Goal: Information Seeking & Learning: Learn about a topic

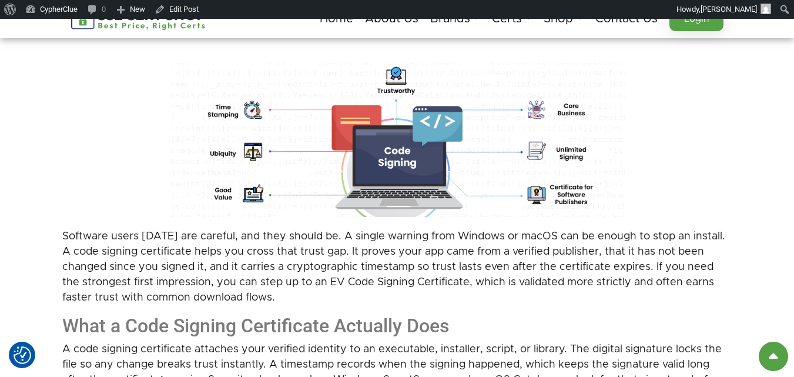
scroll to position [176, 0]
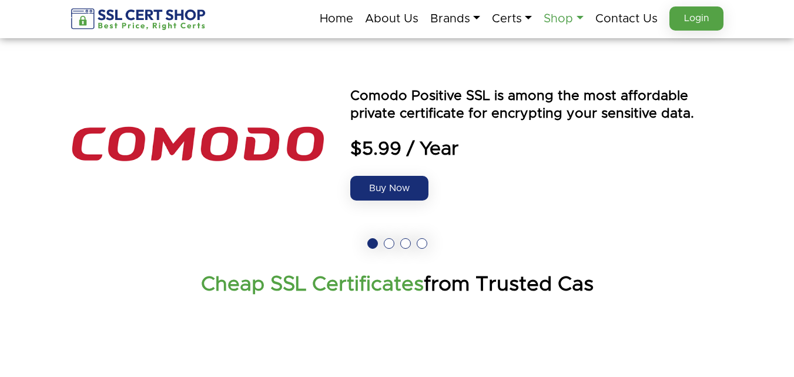
click at [561, 19] on link "Shop" at bounding box center [563, 18] width 39 height 25
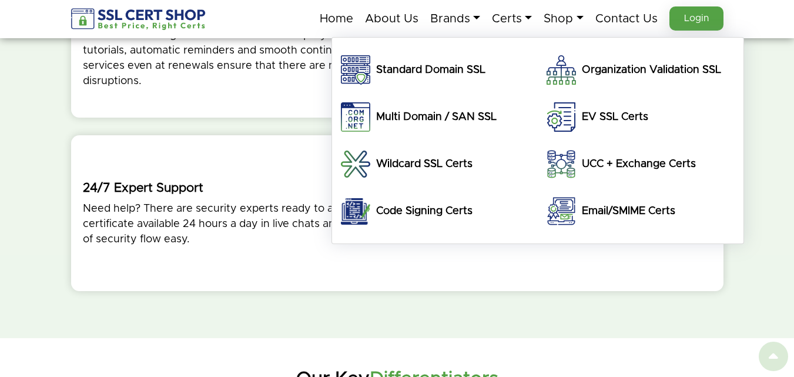
scroll to position [3736, 0]
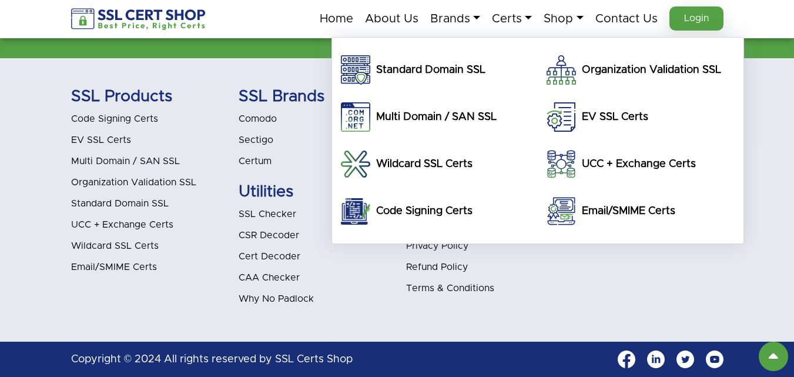
click at [324, 299] on li "Why No Padlock" at bounding box center [314, 298] width 150 height 15
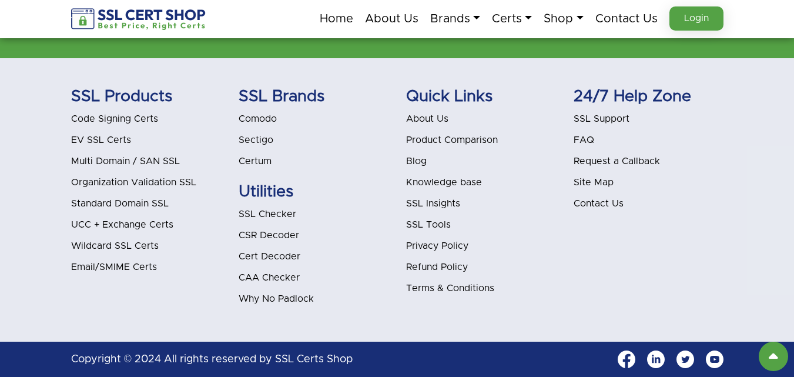
click at [413, 160] on link "Blog" at bounding box center [416, 160] width 21 height 9
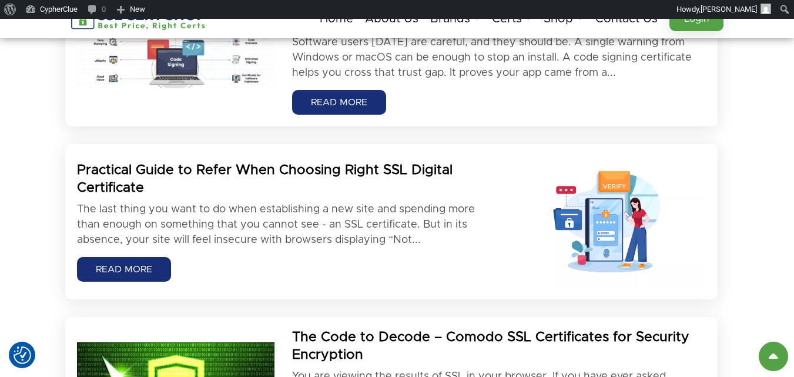
scroll to position [294, 0]
